Goal: Task Accomplishment & Management: Use online tool/utility

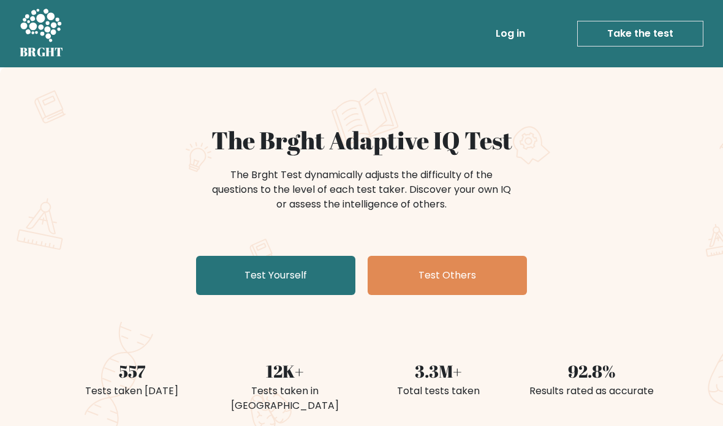
click at [301, 285] on link "Test Yourself" at bounding box center [275, 275] width 159 height 39
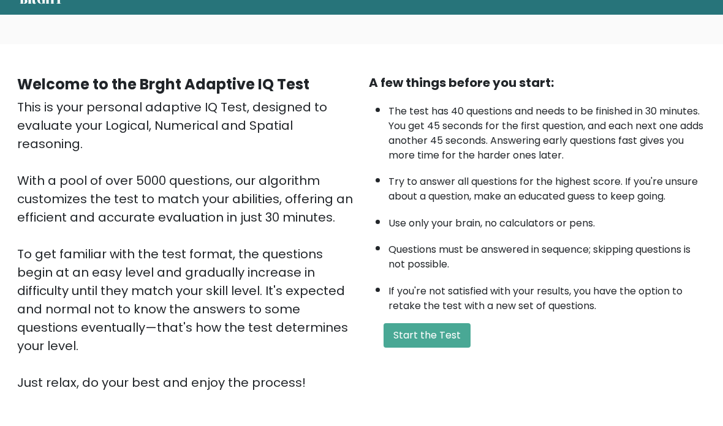
scroll to position [54, 0]
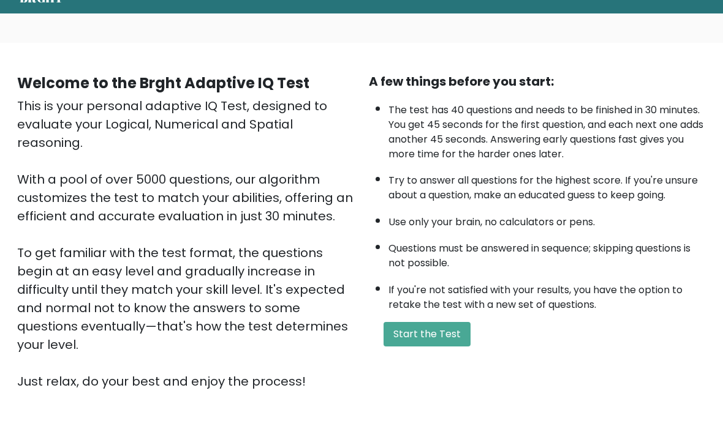
click at [460, 347] on button "Start the Test" at bounding box center [426, 334] width 87 height 24
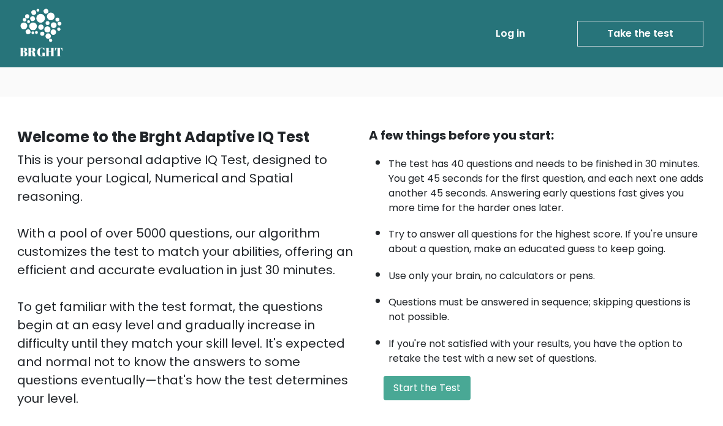
scroll to position [103, 0]
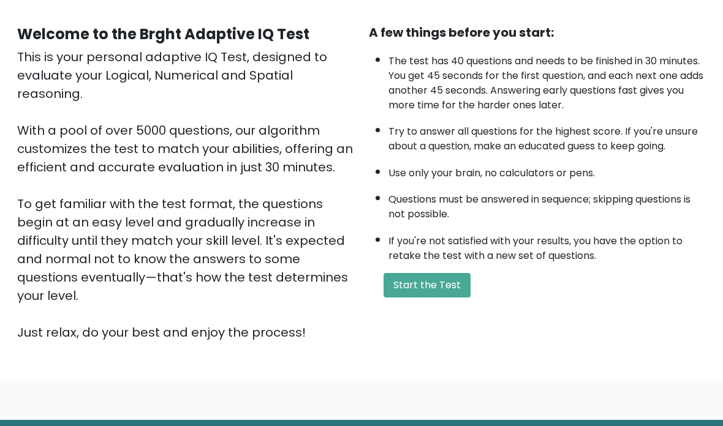
click at [415, 298] on button "Start the Test" at bounding box center [426, 285] width 87 height 24
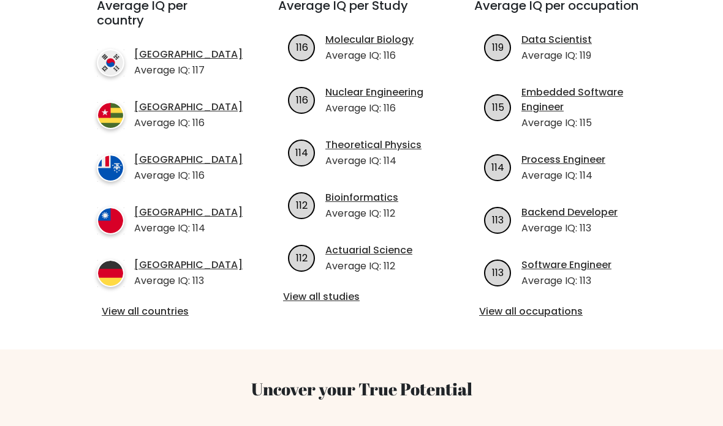
scroll to position [524, 0]
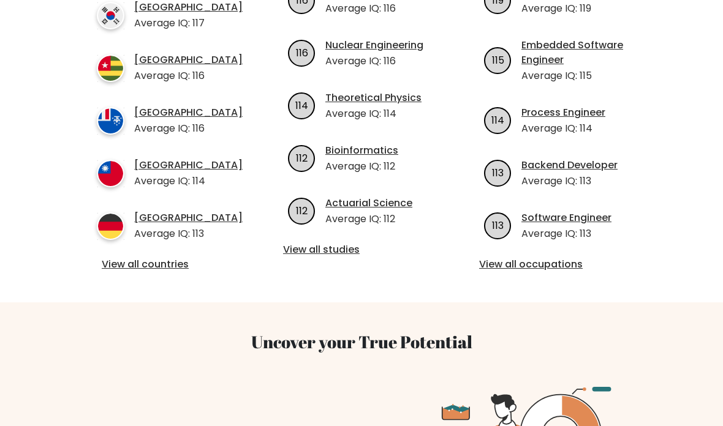
click at [181, 262] on link "View all countries" at bounding box center [165, 264] width 127 height 15
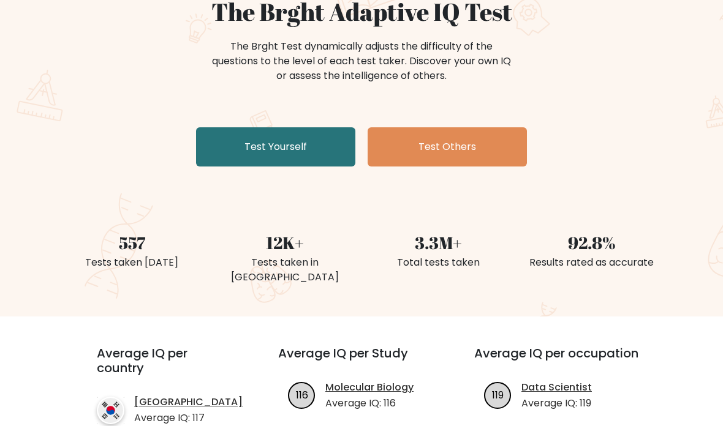
scroll to position [0, 0]
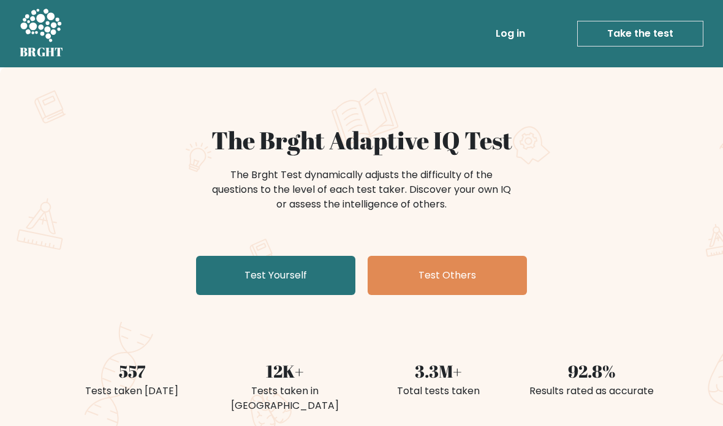
click at [336, 275] on link "Test Yourself" at bounding box center [275, 275] width 159 height 39
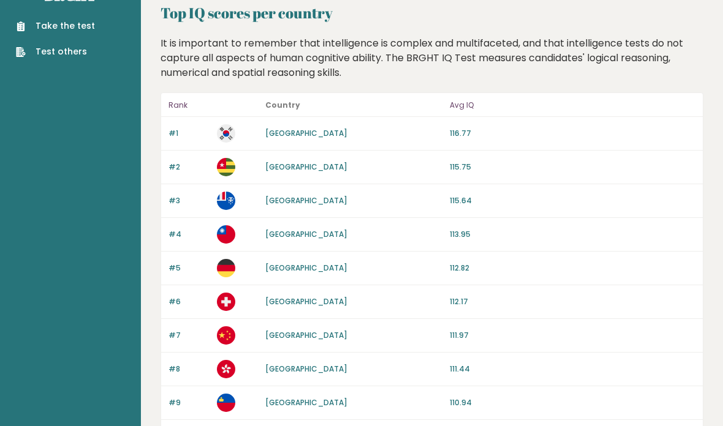
scroll to position [36, 0]
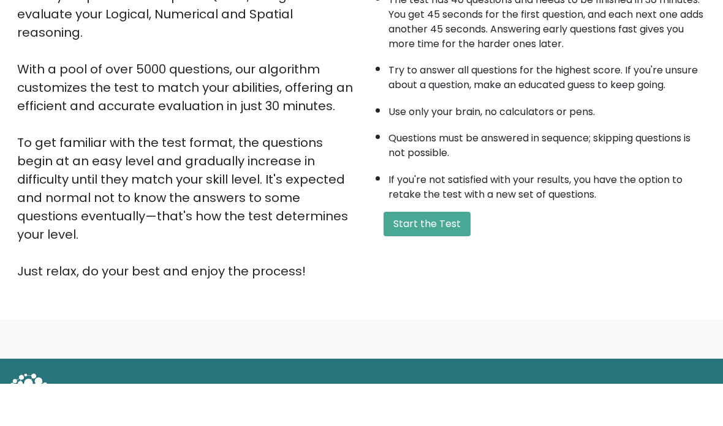
scroll to position [171, 0]
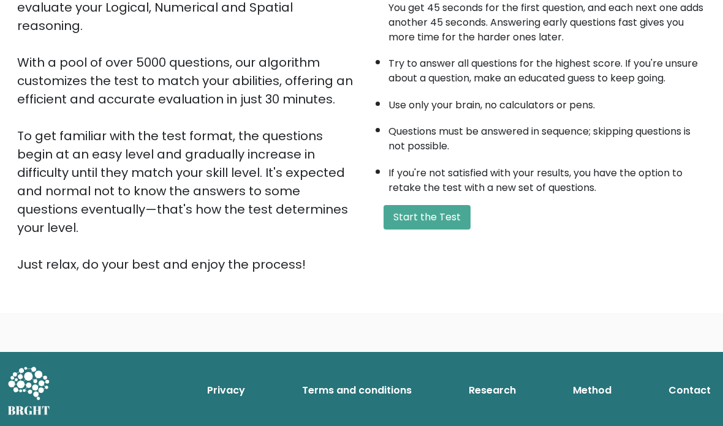
click at [427, 230] on button "Start the Test" at bounding box center [426, 217] width 87 height 24
